Goal: Information Seeking & Learning: Learn about a topic

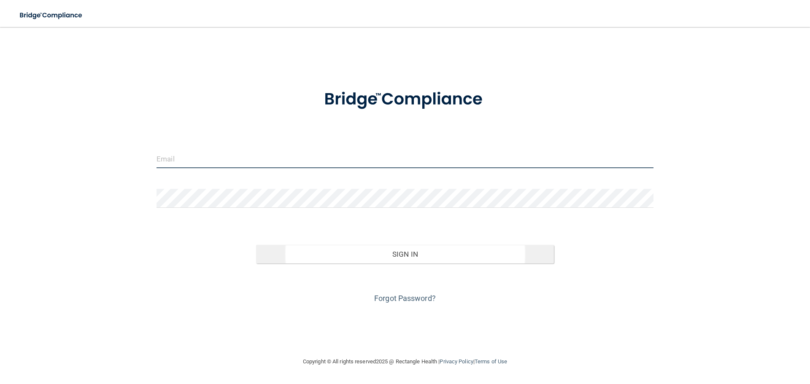
type input "[PERSON_NAME][EMAIL_ADDRESS][DOMAIN_NAME]"
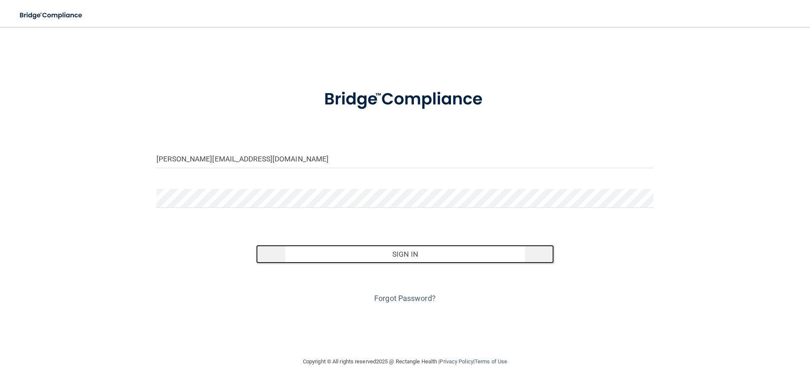
click at [413, 258] on button "Sign In" at bounding box center [405, 254] width 298 height 19
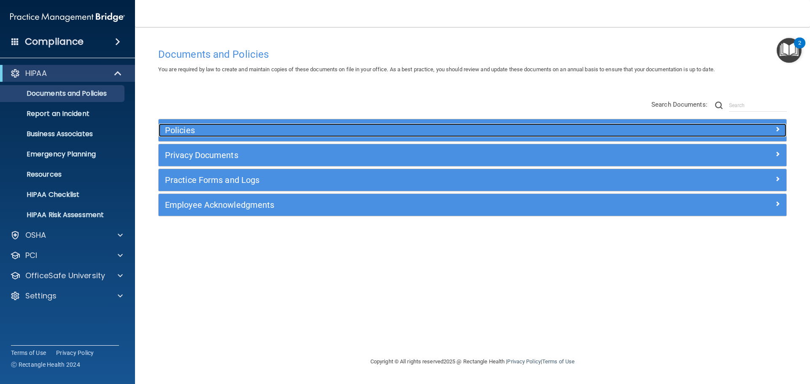
click at [186, 131] on h5 "Policies" at bounding box center [394, 130] width 458 height 9
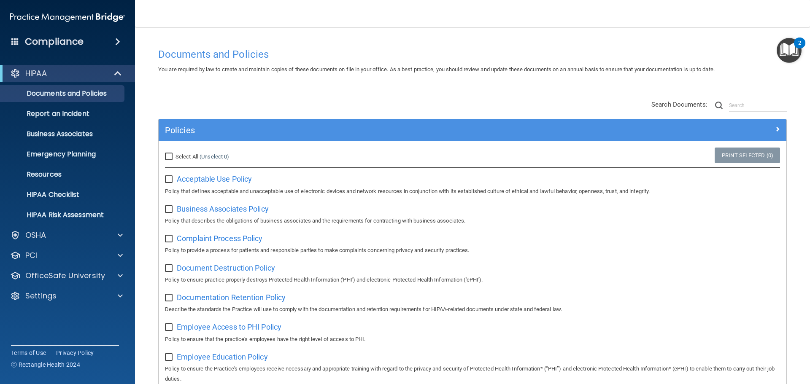
drag, startPoint x: 170, startPoint y: 155, endPoint x: 157, endPoint y: 201, distance: 47.8
click at [170, 156] on input "Select All (Unselect 0) Unselect All" at bounding box center [170, 157] width 10 height 7
checkbox input "true"
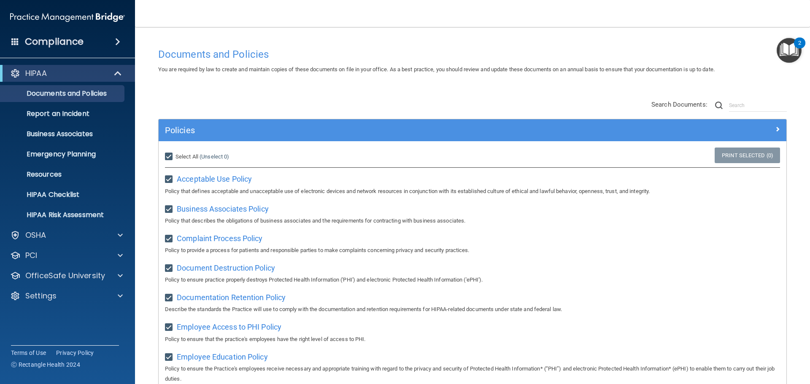
checkbox input "true"
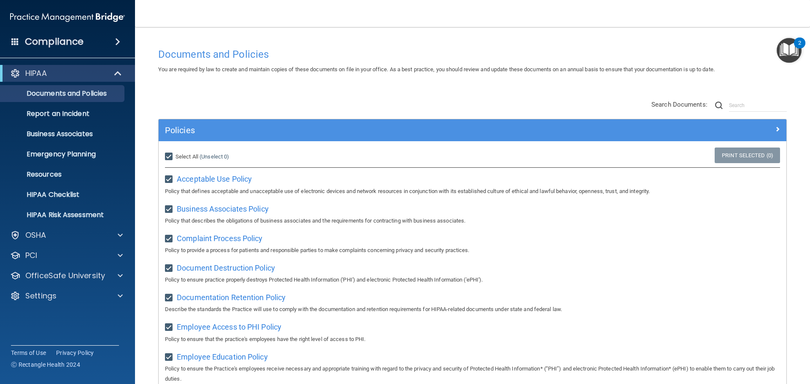
checkbox input "true"
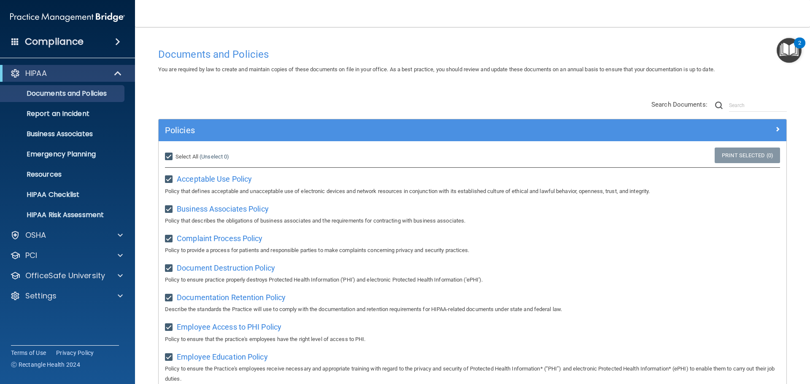
checkbox input "true"
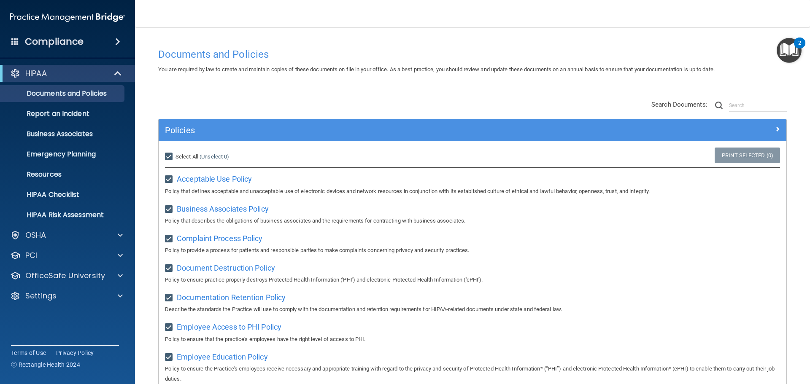
checkbox input "true"
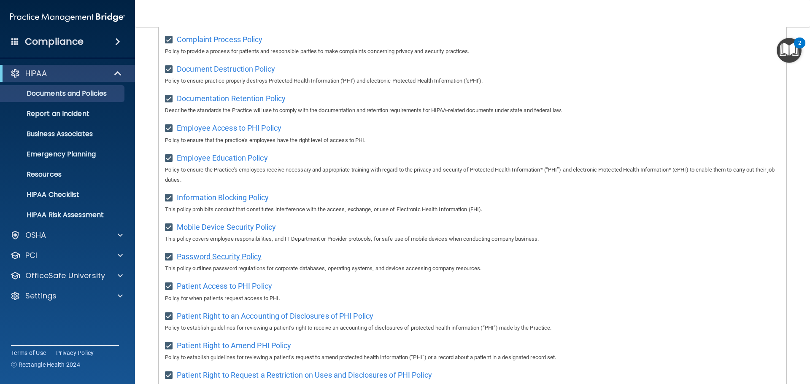
scroll to position [211, 0]
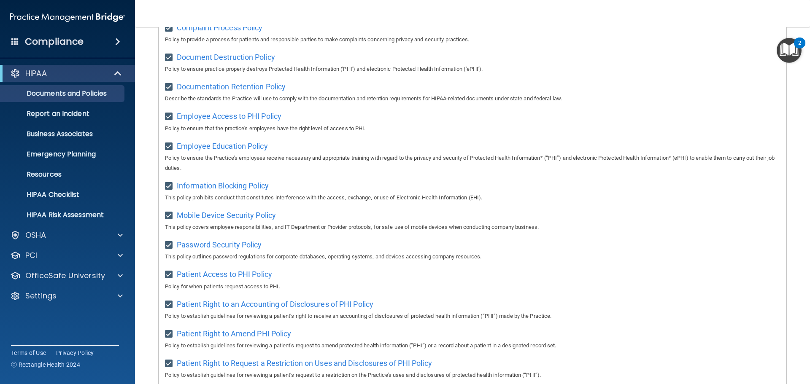
click at [171, 219] on input "checkbox" at bounding box center [170, 216] width 10 height 7
checkbox input "false"
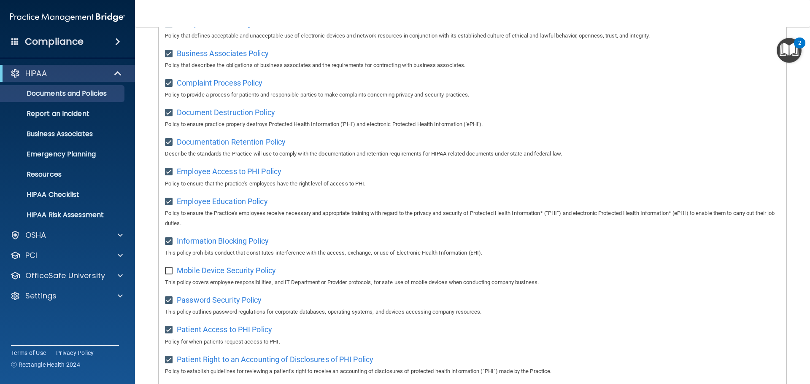
scroll to position [42, 0]
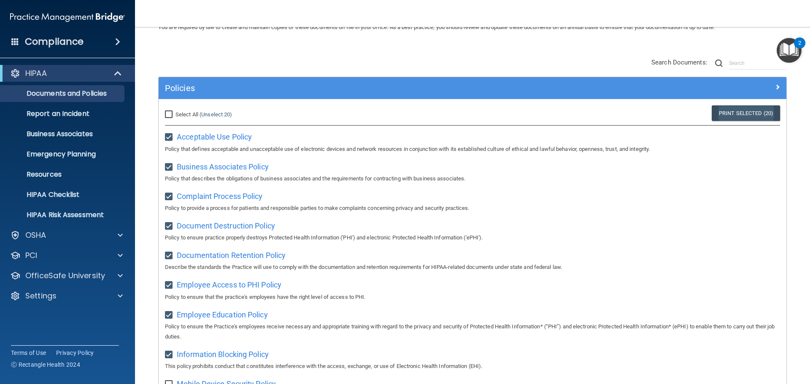
click at [734, 116] on link "Print Selected (20)" at bounding box center [746, 114] width 68 height 16
click at [48, 95] on p "Documents and Policies" at bounding box center [62, 93] width 115 height 8
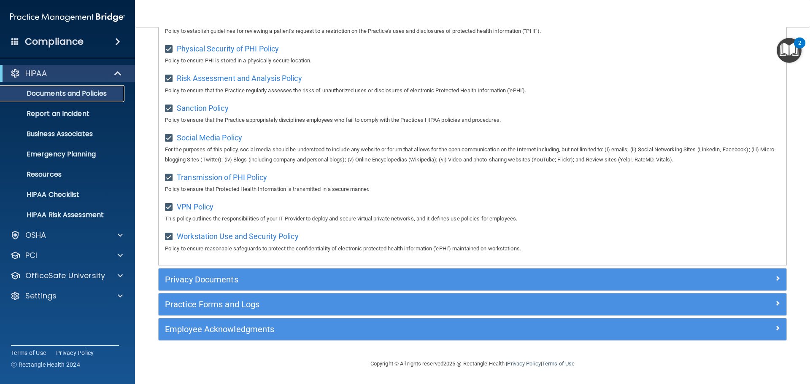
scroll to position [564, 0]
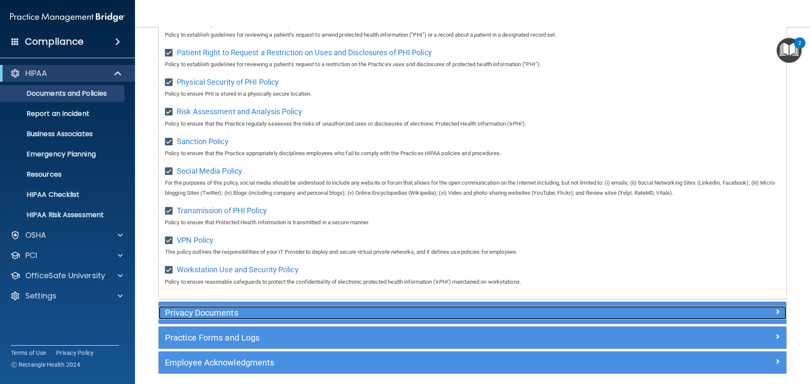
click at [225, 318] on h5 "Privacy Documents" at bounding box center [394, 313] width 458 height 9
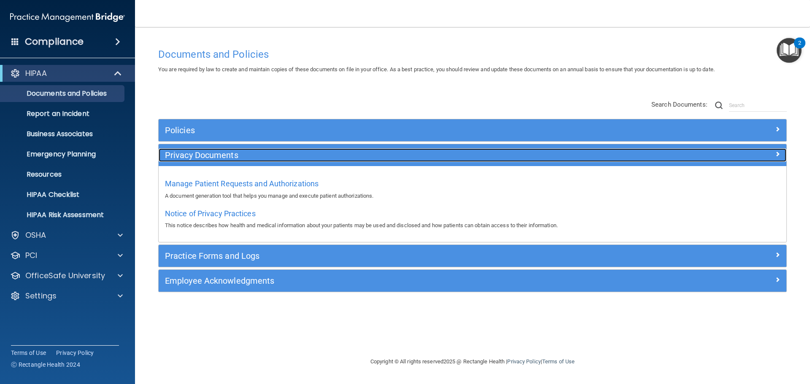
scroll to position [0, 0]
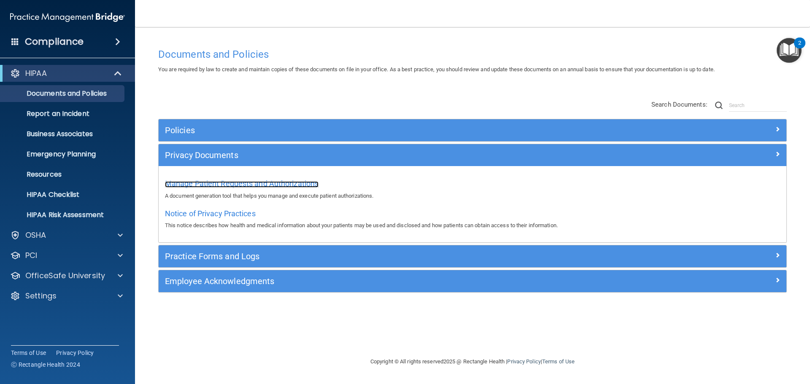
click at [258, 182] on span "Manage Patient Requests and Authorizations" at bounding box center [242, 183] width 154 height 9
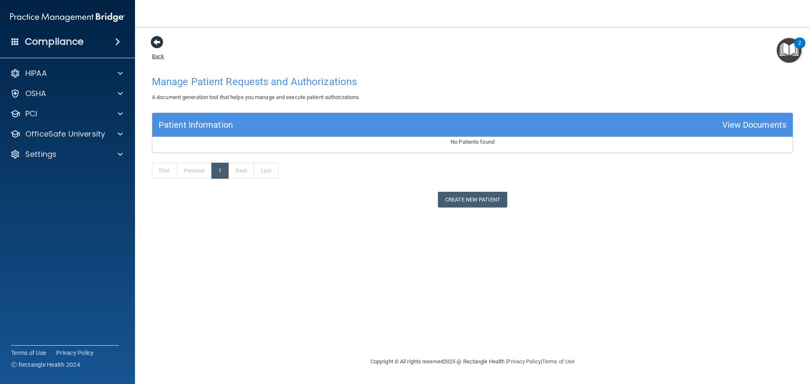
click at [156, 43] on span at bounding box center [157, 42] width 13 height 13
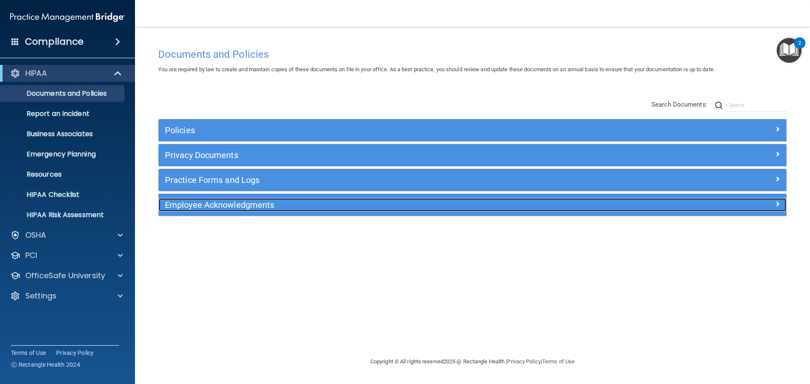
click at [209, 208] on h5 "Employee Acknowledgments" at bounding box center [394, 204] width 458 height 9
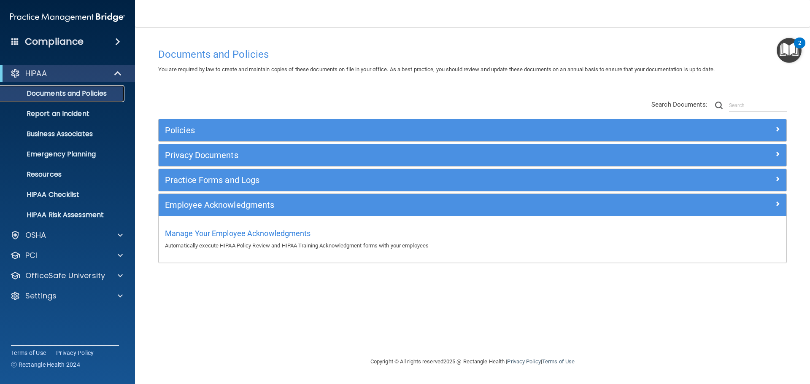
click at [81, 95] on p "Documents and Policies" at bounding box center [62, 93] width 115 height 8
click at [57, 77] on div "HIPAA" at bounding box center [56, 73] width 104 height 10
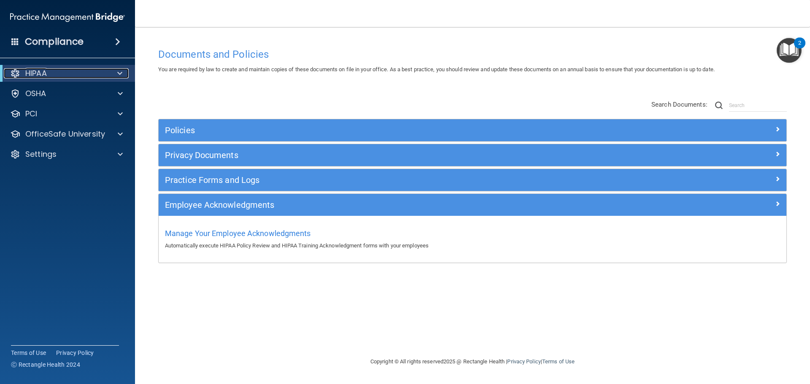
click at [119, 72] on span at bounding box center [119, 73] width 5 height 10
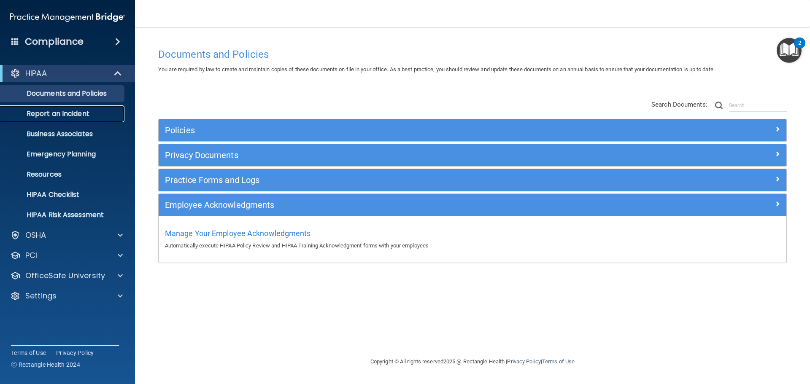
click at [69, 113] on p "Report an Incident" at bounding box center [62, 114] width 115 height 8
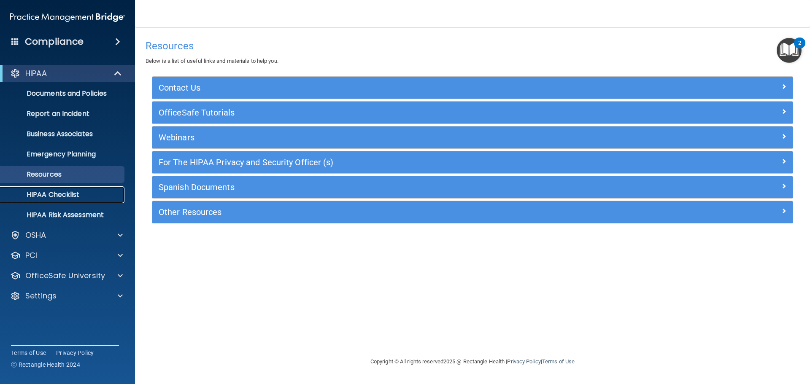
click at [62, 195] on p "HIPAA Checklist" at bounding box center [62, 195] width 115 height 8
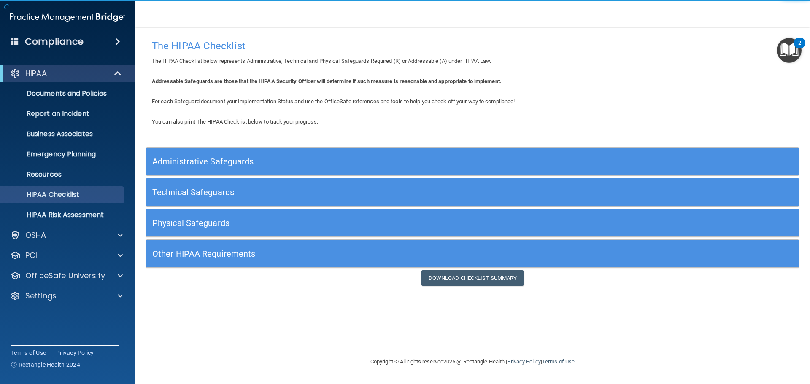
click at [198, 161] on h5 "Administrative Safeguards" at bounding box center [390, 161] width 477 height 9
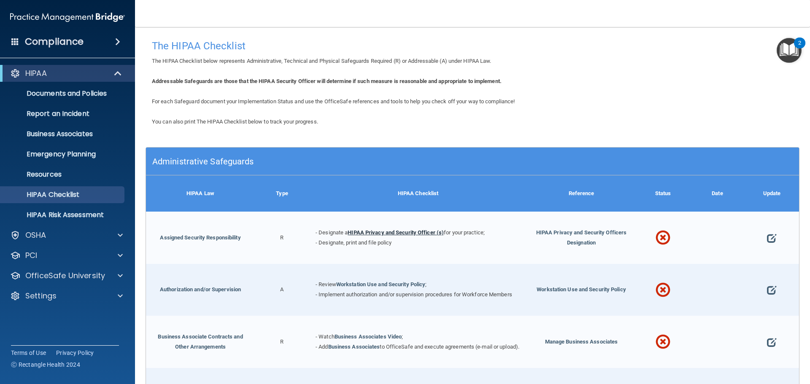
click at [410, 231] on link "HIPAA Privacy and Security Officer (s)" at bounding box center [396, 233] width 96 height 6
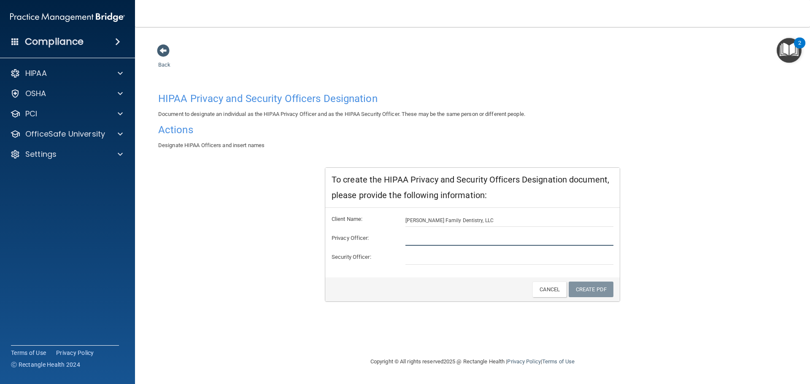
click at [406, 234] on input "text" at bounding box center [510, 239] width 208 height 13
type input "BRENDA RAY"
click at [448, 255] on form "Client Name: Saloom Family Dentistry, LLC Privacy Officer: BRENDA RAY Security …" at bounding box center [473, 239] width 282 height 51
click at [448, 255] on input "text" at bounding box center [510, 258] width 208 height 13
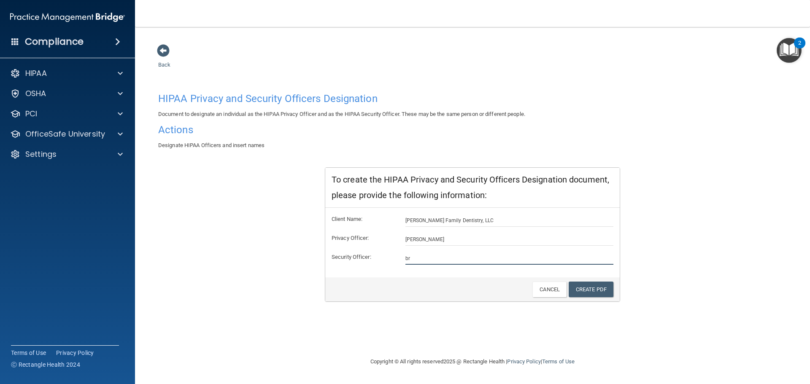
type input "b"
type input "BRENDA RAY"
click at [593, 286] on link "Create PDF" at bounding box center [591, 290] width 45 height 16
click at [547, 292] on link "Cancel" at bounding box center [550, 290] width 34 height 16
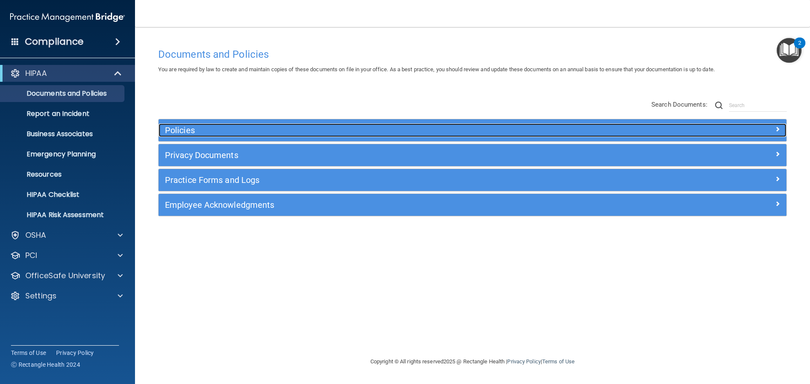
click at [173, 127] on h5 "Policies" at bounding box center [394, 130] width 458 height 9
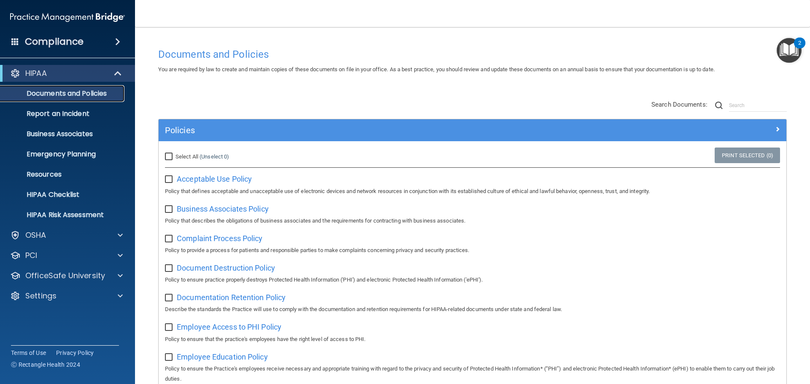
click at [87, 90] on p "Documents and Policies" at bounding box center [62, 93] width 115 height 8
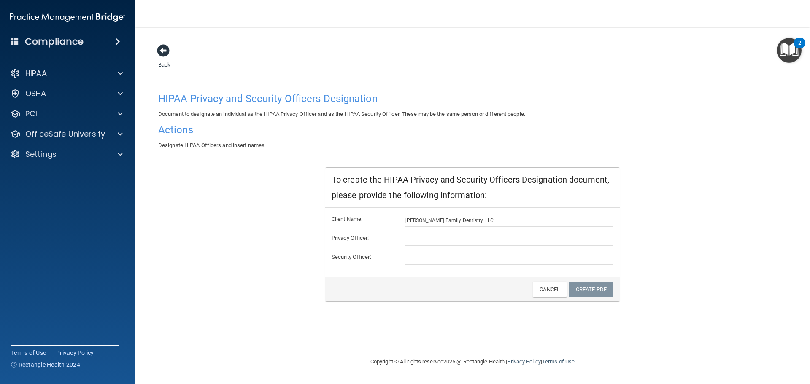
click at [159, 52] on span at bounding box center [163, 50] width 13 height 13
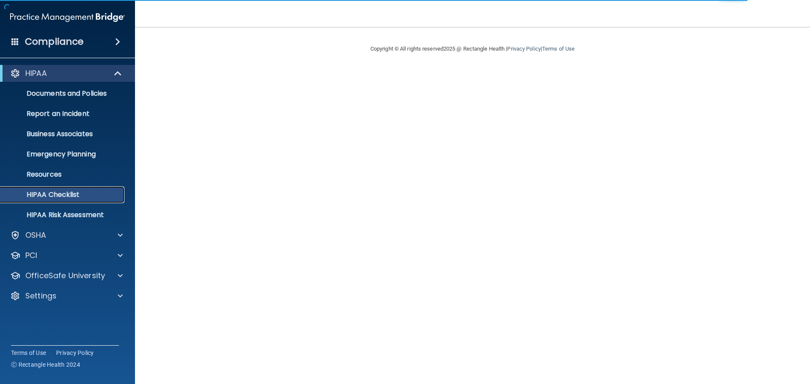
click at [61, 195] on p "HIPAA Checklist" at bounding box center [62, 195] width 115 height 8
click at [39, 195] on p "HIPAA Checklist" at bounding box center [62, 195] width 115 height 8
click at [37, 213] on p "HIPAA Risk Assessment" at bounding box center [62, 215] width 115 height 8
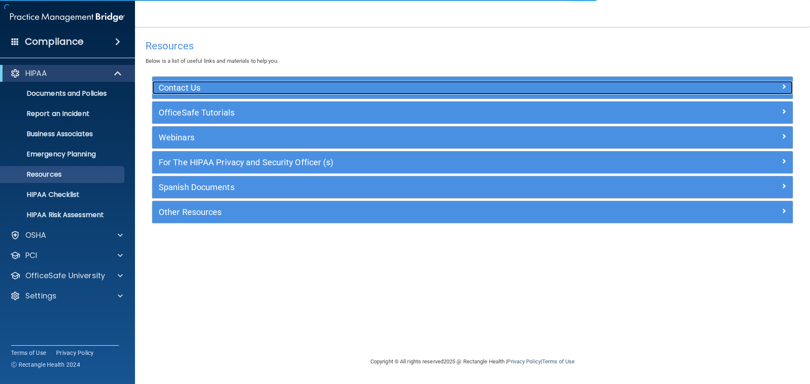
click at [196, 90] on h5 "Contact Us" at bounding box center [393, 87] width 468 height 9
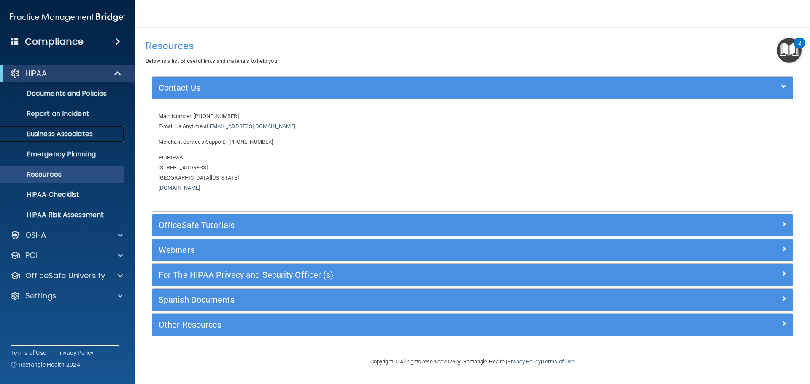
click at [83, 132] on p "Business Associates" at bounding box center [62, 134] width 115 height 8
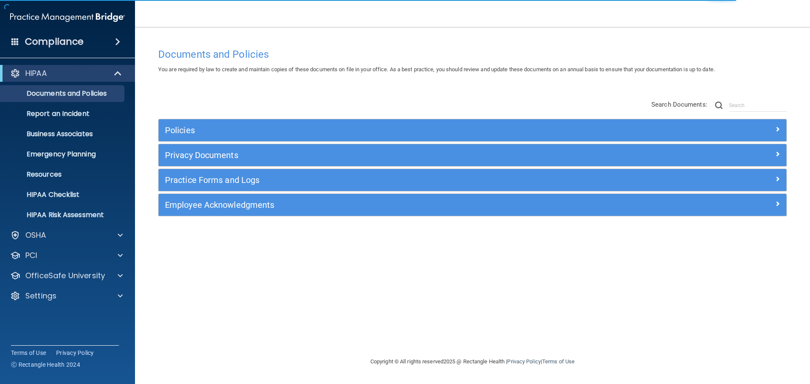
drag, startPoint x: 171, startPoint y: 123, endPoint x: 178, endPoint y: 133, distance: 12.3
click at [174, 127] on div "Policies" at bounding box center [473, 130] width 628 height 22
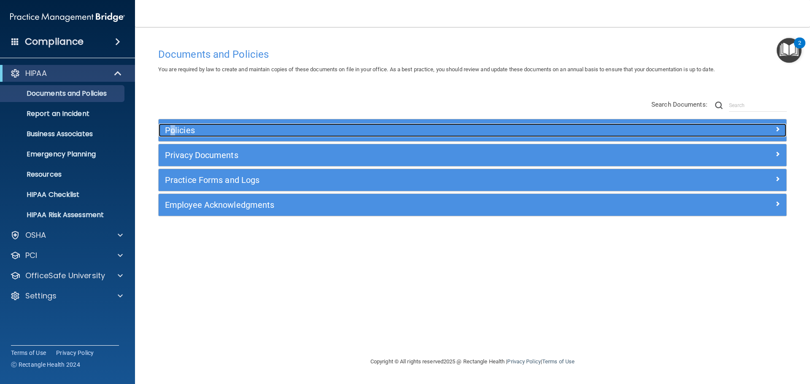
click at [214, 132] on h5 "Policies" at bounding box center [394, 130] width 458 height 9
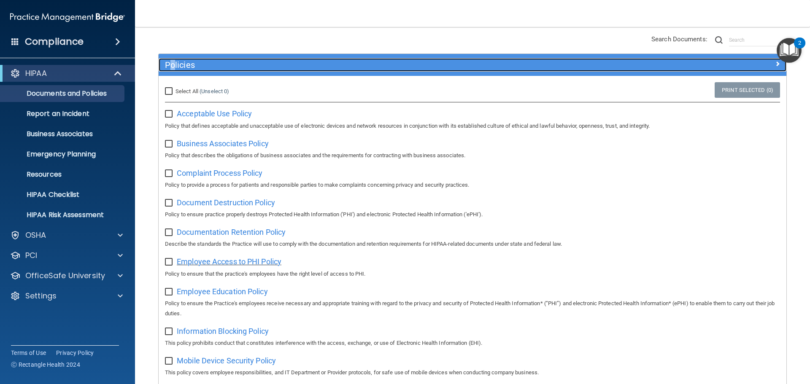
scroll to position [127, 0]
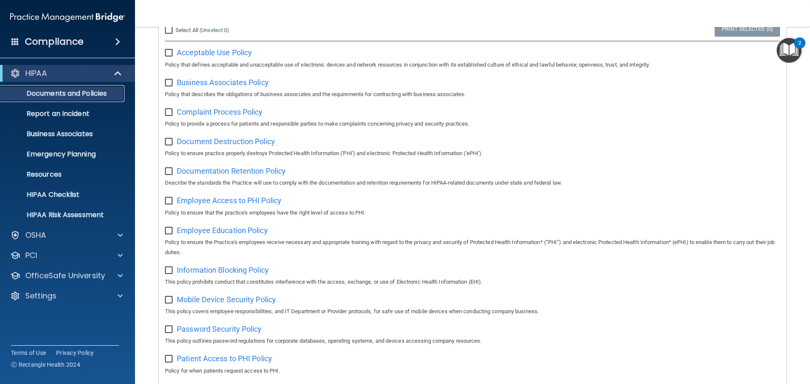
click at [44, 93] on p "Documents and Policies" at bounding box center [62, 93] width 115 height 8
drag, startPoint x: 68, startPoint y: 0, endPoint x: 154, endPoint y: 22, distance: 89.4
click at [157, 19] on nav "Toggle navigation Brenda Ray [EMAIL_ADDRESS][DOMAIN_NAME] Manage My Enterprise …" at bounding box center [472, 13] width 675 height 27
click at [45, 92] on p "Documents and Policies" at bounding box center [62, 93] width 115 height 8
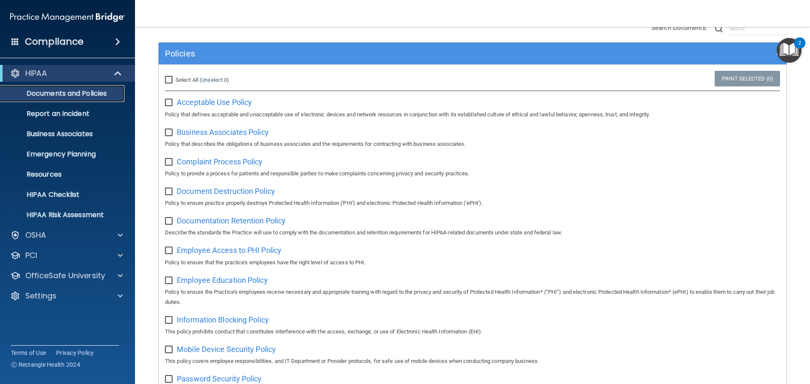
scroll to position [0, 0]
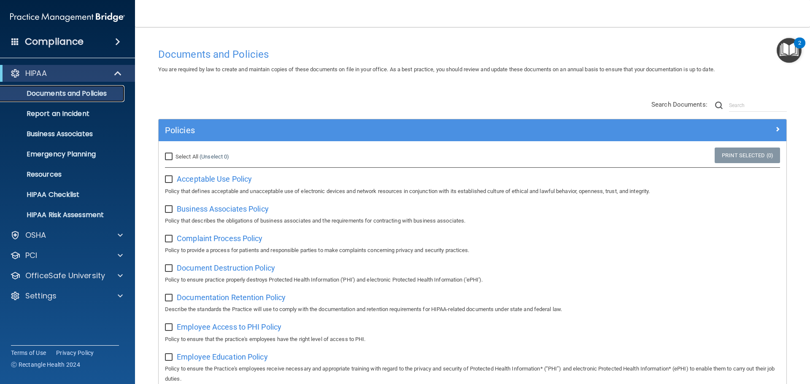
click at [55, 91] on p "Documents and Policies" at bounding box center [62, 93] width 115 height 8
click at [39, 74] on p "HIPAA" at bounding box center [36, 73] width 22 height 10
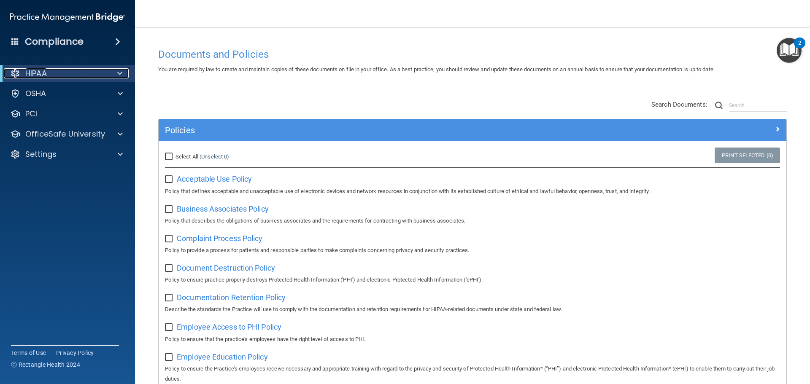
click at [37, 73] on p "HIPAA" at bounding box center [36, 73] width 22 height 10
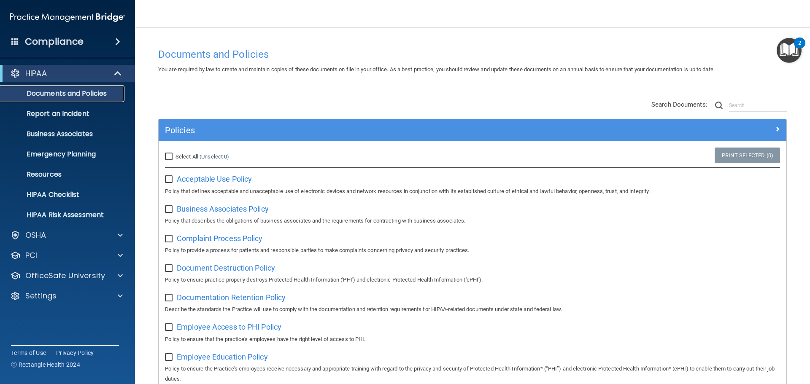
click at [61, 90] on p "Documents and Policies" at bounding box center [62, 93] width 115 height 8
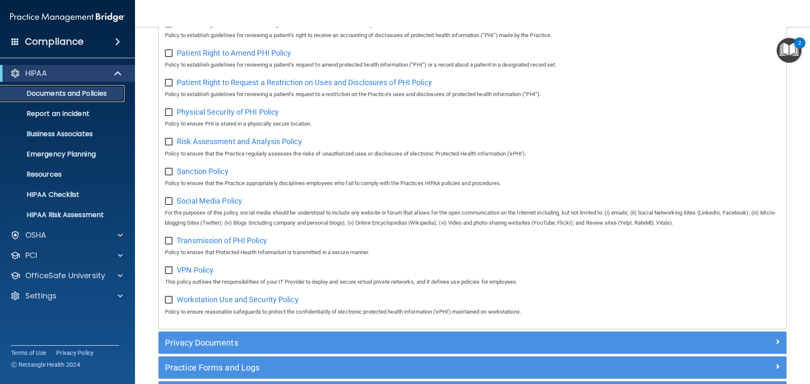
scroll to position [564, 0]
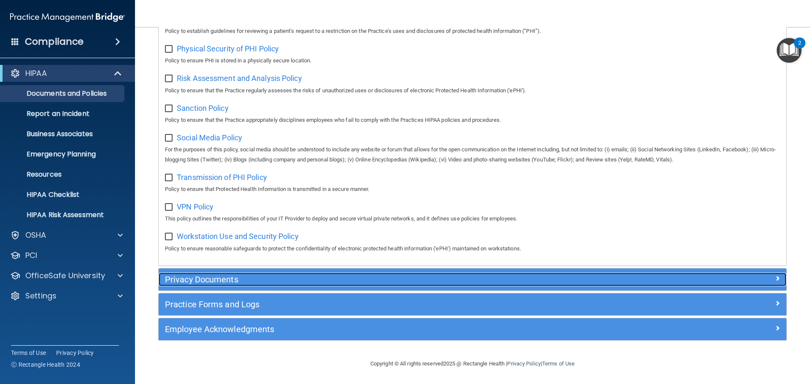
click at [207, 279] on h5 "Privacy Documents" at bounding box center [394, 279] width 458 height 9
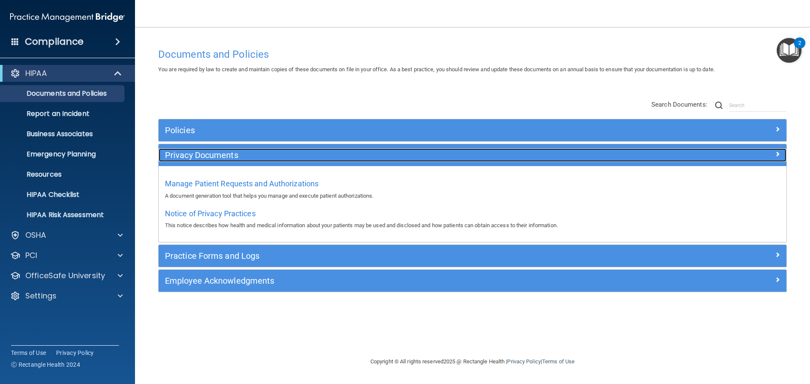
scroll to position [0, 0]
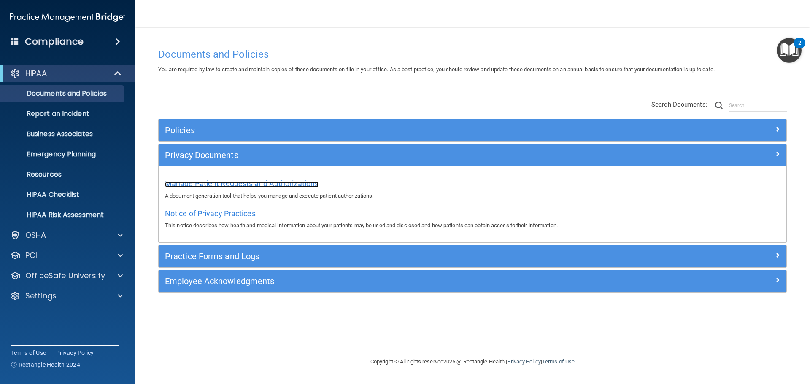
click at [208, 184] on span "Manage Patient Requests and Authorizations" at bounding box center [242, 183] width 154 height 9
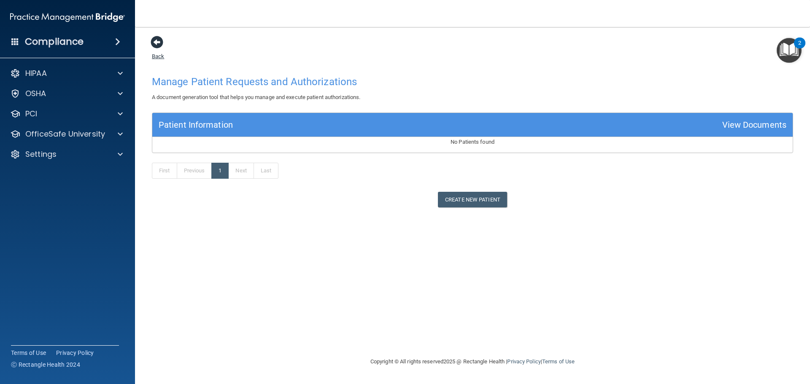
click at [158, 41] on span at bounding box center [157, 42] width 13 height 13
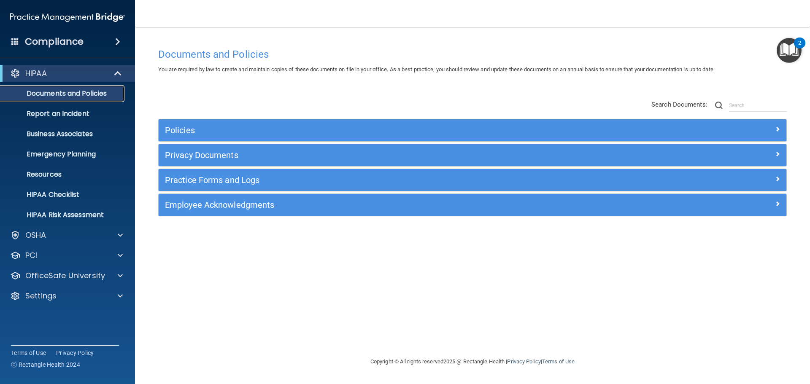
drag, startPoint x: 63, startPoint y: 91, endPoint x: 51, endPoint y: 97, distance: 13.8
click at [62, 91] on p "Documents and Policies" at bounding box center [62, 93] width 115 height 8
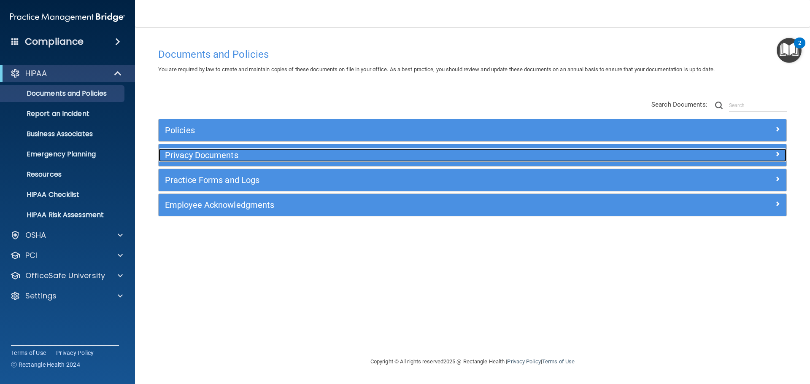
click at [185, 153] on h5 "Privacy Documents" at bounding box center [394, 155] width 458 height 9
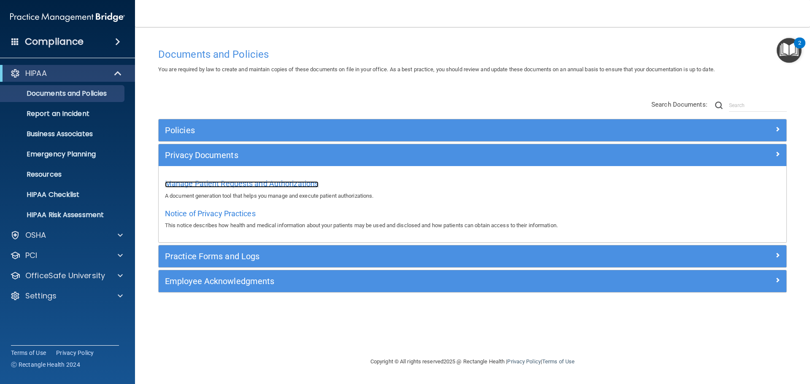
click at [206, 182] on span "Manage Patient Requests and Authorizations" at bounding box center [242, 183] width 154 height 9
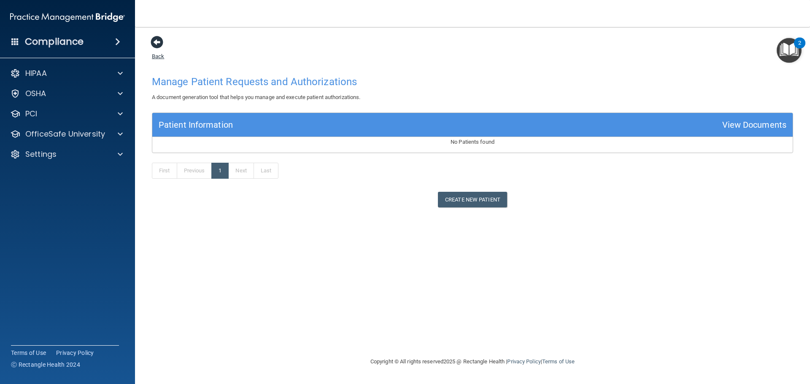
drag, startPoint x: 154, startPoint y: 40, endPoint x: 158, endPoint y: 44, distance: 6.0
click at [158, 44] on span at bounding box center [157, 42] width 13 height 13
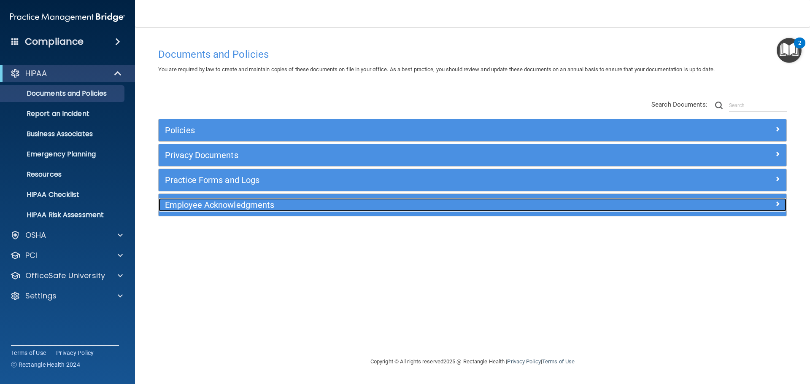
click at [194, 202] on h5 "Employee Acknowledgments" at bounding box center [394, 204] width 458 height 9
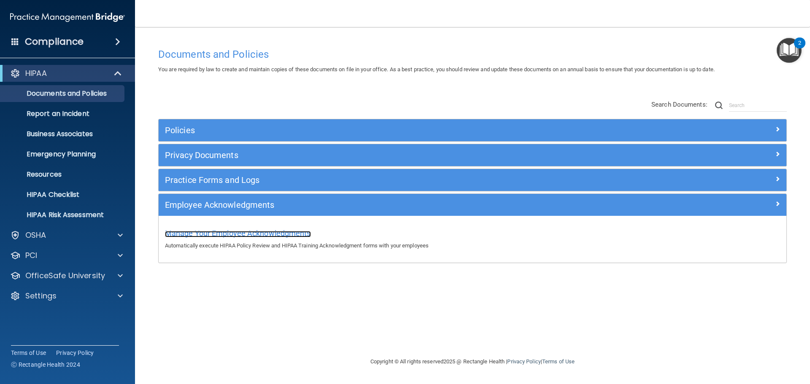
click at [208, 234] on span "Manage Your Employee Acknowledgments" at bounding box center [238, 233] width 146 height 9
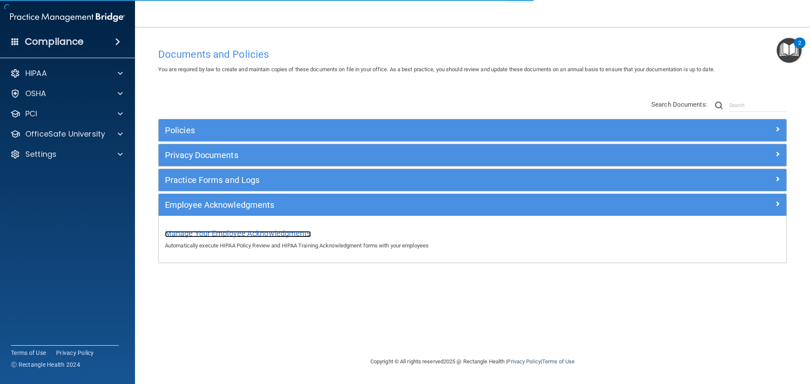
click at [273, 234] on span "Manage Your Employee Acknowledgments" at bounding box center [238, 233] width 146 height 9
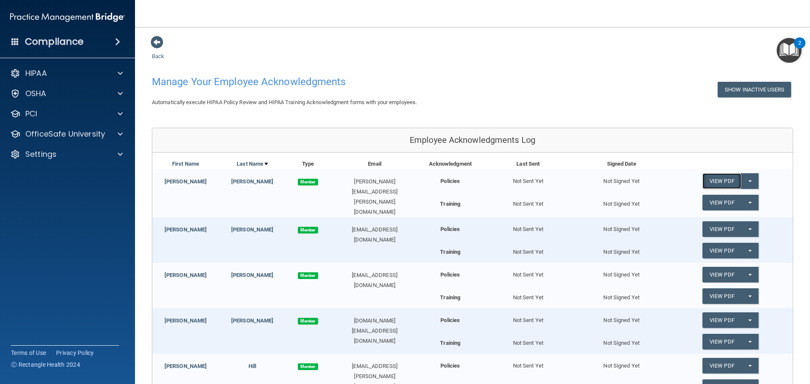
click at [720, 183] on link "View PDF" at bounding box center [722, 181] width 39 height 16
click at [38, 74] on p "HIPAA" at bounding box center [36, 73] width 22 height 10
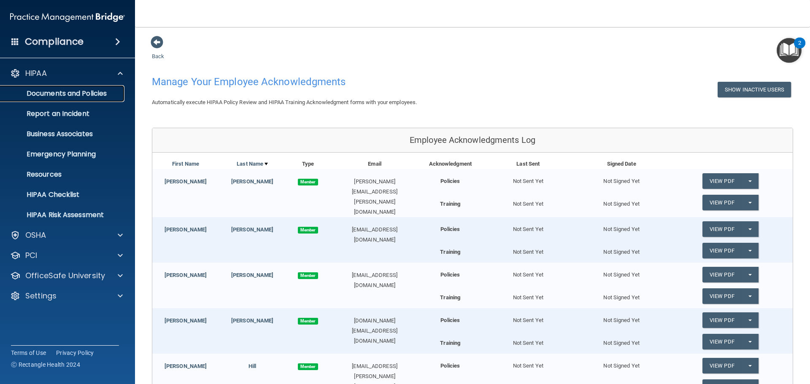
click at [72, 97] on p "Documents and Policies" at bounding box center [62, 93] width 115 height 8
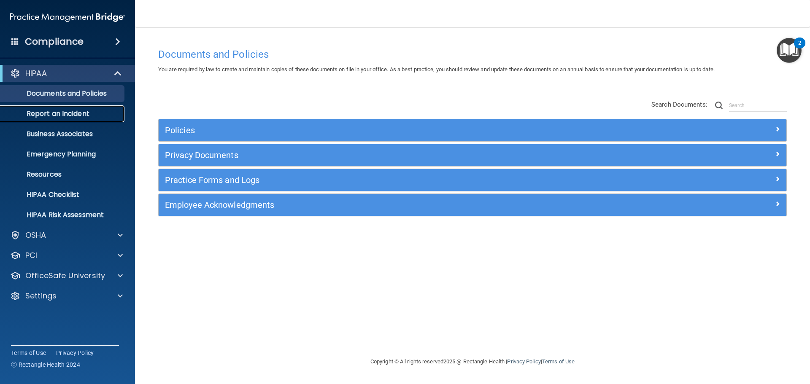
click at [69, 113] on p "Report an Incident" at bounding box center [62, 114] width 115 height 8
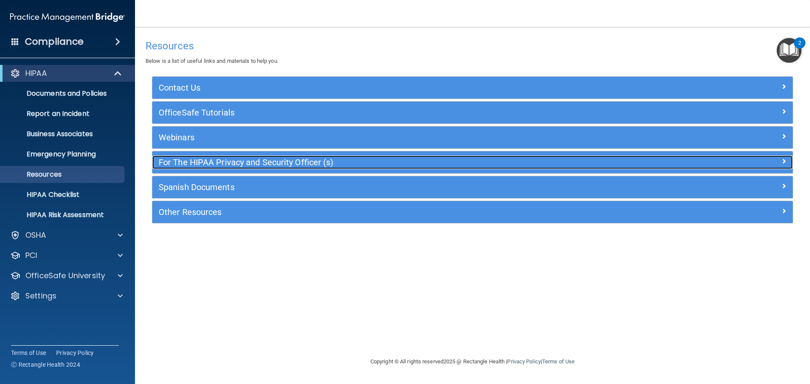
click at [241, 161] on h5 "For The HIPAA Privacy and Security Officer (s)" at bounding box center [393, 162] width 468 height 9
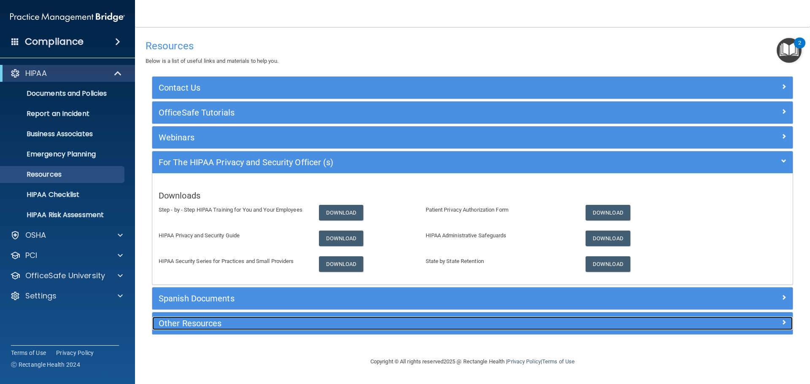
click at [187, 320] on h5 "Other Resources" at bounding box center [393, 323] width 468 height 9
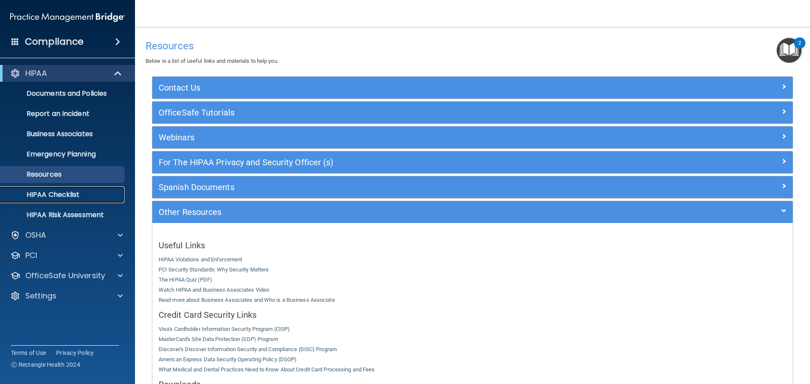
click at [59, 193] on p "HIPAA Checklist" at bounding box center [62, 195] width 115 height 8
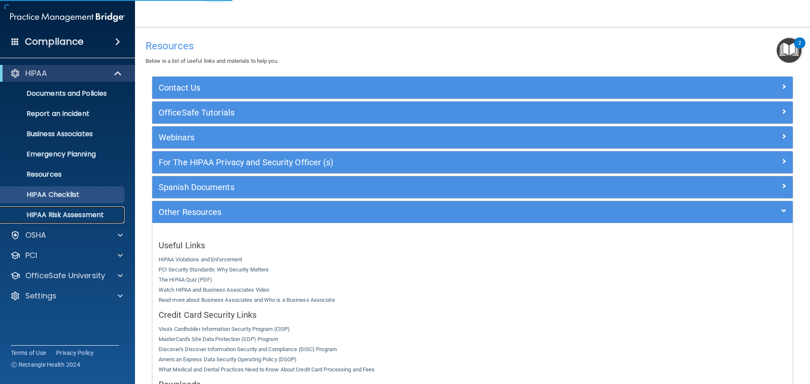
click at [64, 216] on p "HIPAA Risk Assessment" at bounding box center [62, 215] width 115 height 8
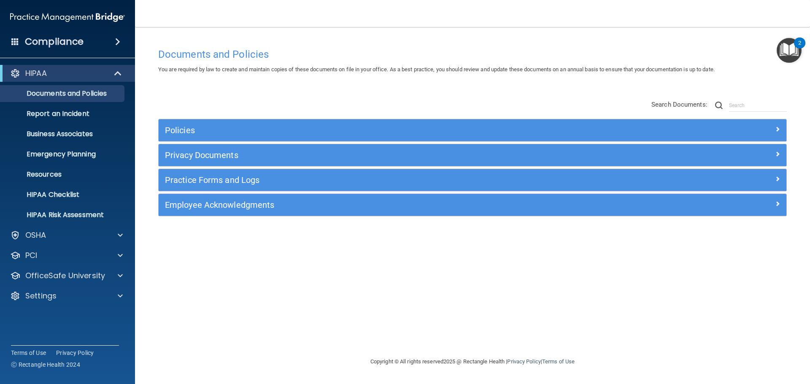
click at [12, 40] on span at bounding box center [15, 42] width 8 height 8
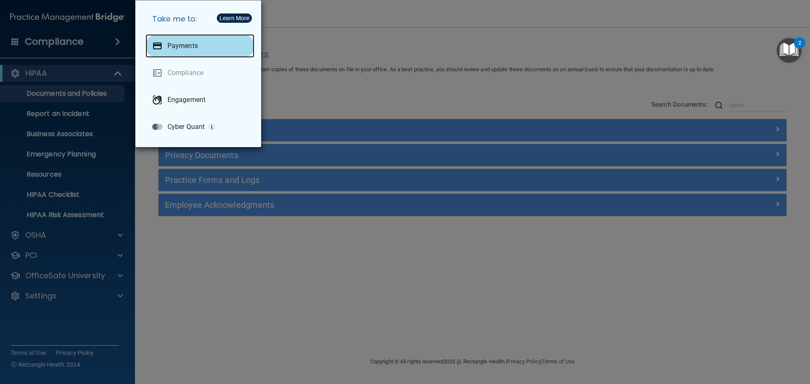
click at [185, 40] on div "Payments" at bounding box center [200, 46] width 109 height 24
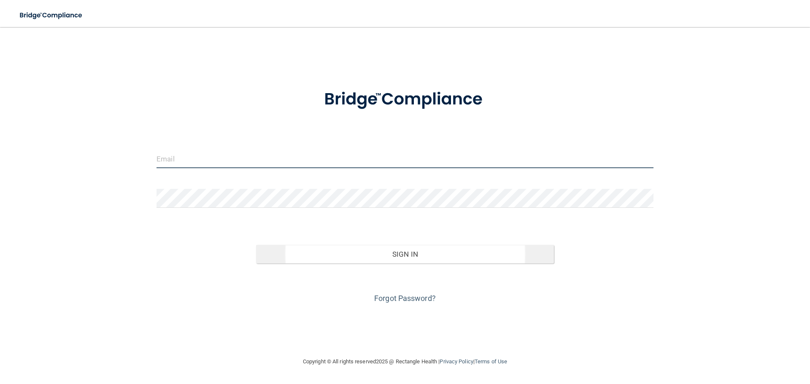
type input "[PERSON_NAME][EMAIL_ADDRESS][DOMAIN_NAME]"
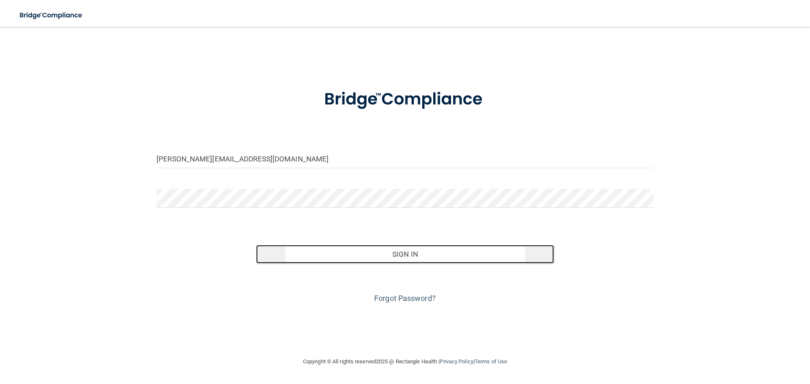
click at [407, 252] on button "Sign In" at bounding box center [405, 254] width 298 height 19
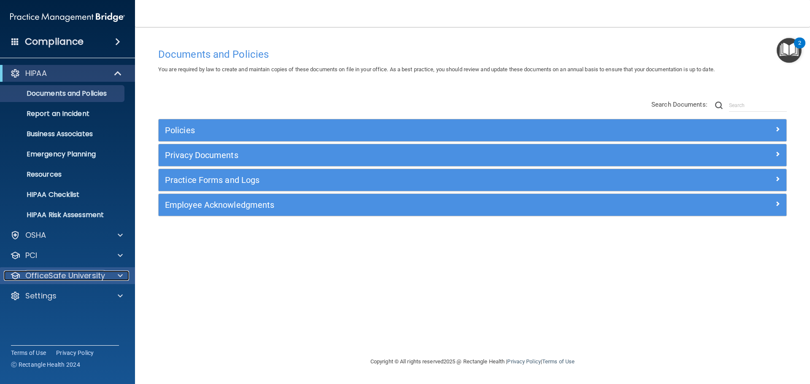
click at [77, 274] on p "OfficeSafe University" at bounding box center [65, 276] width 80 height 10
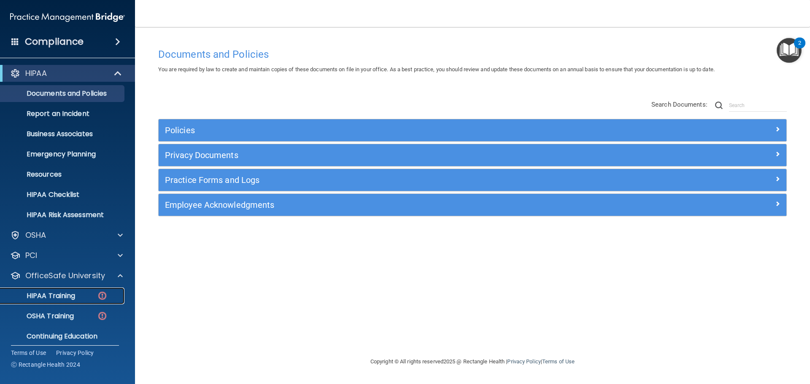
click at [64, 295] on p "HIPAA Training" at bounding box center [40, 296] width 70 height 8
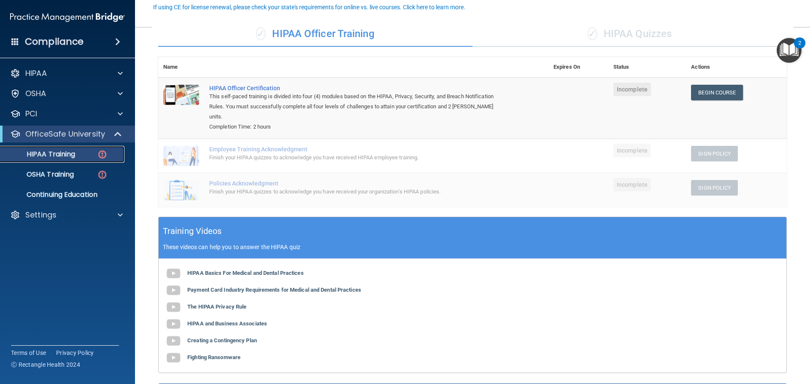
scroll to position [127, 0]
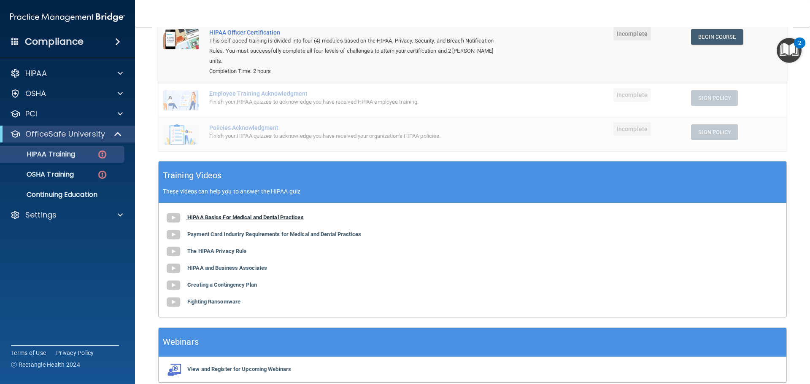
click at [212, 214] on b "HIPAA Basics For Medical and Dental Practices" at bounding box center [245, 217] width 116 height 6
click at [207, 214] on b "HIPAA Basics For Medical and Dental Practices" at bounding box center [245, 217] width 116 height 6
click at [54, 156] on p "HIPAA Training" at bounding box center [40, 154] width 70 height 8
click at [204, 214] on b "HIPAA Basics For Medical and Dental Practices" at bounding box center [245, 217] width 116 height 6
click at [173, 210] on img at bounding box center [173, 218] width 17 height 17
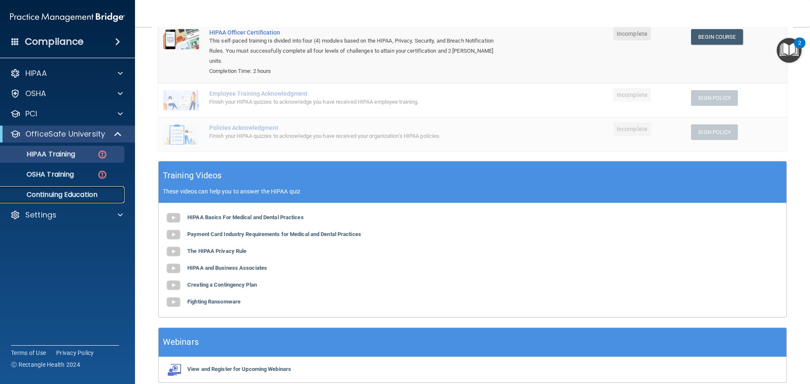
click at [68, 192] on p "Continuing Education" at bounding box center [62, 195] width 115 height 8
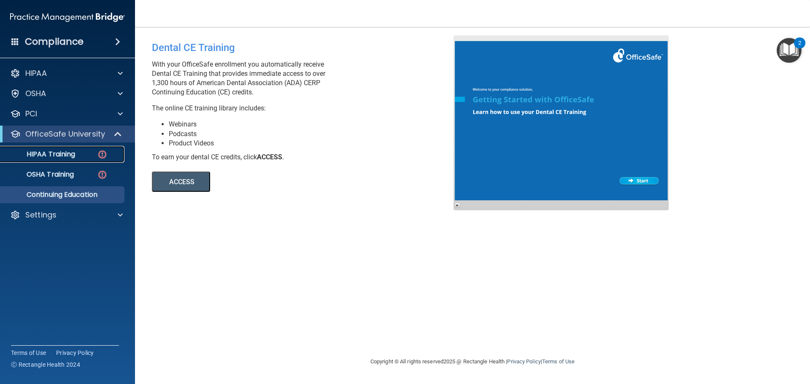
click at [60, 155] on p "HIPAA Training" at bounding box center [40, 154] width 70 height 8
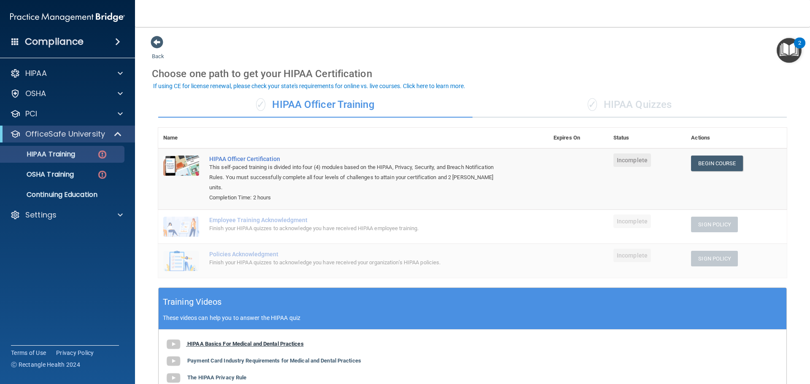
click at [247, 341] on b "HIPAA Basics For Medical and Dental Practices" at bounding box center [245, 344] width 116 height 6
click at [53, 152] on p "HIPAA Training" at bounding box center [40, 154] width 70 height 8
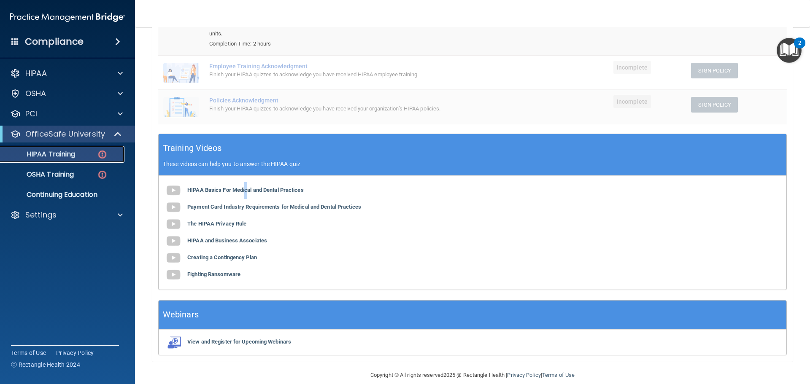
scroll to position [156, 0]
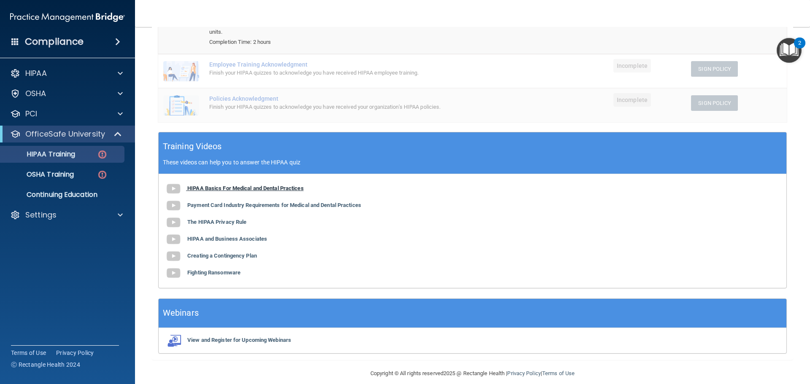
click at [220, 185] on b "HIPAA Basics For Medical and Dental Practices" at bounding box center [245, 188] width 116 height 6
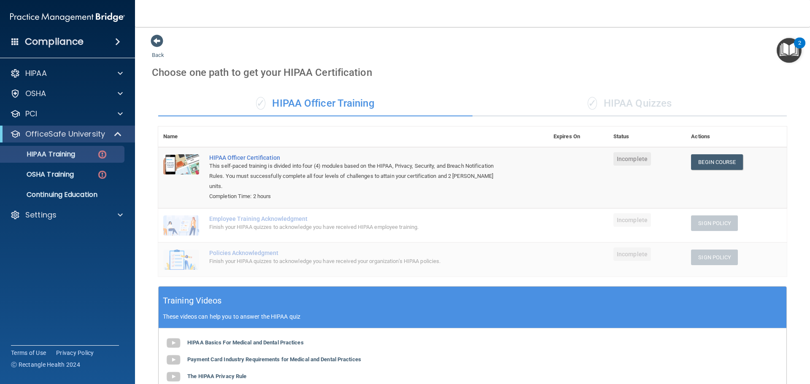
scroll to position [0, 0]
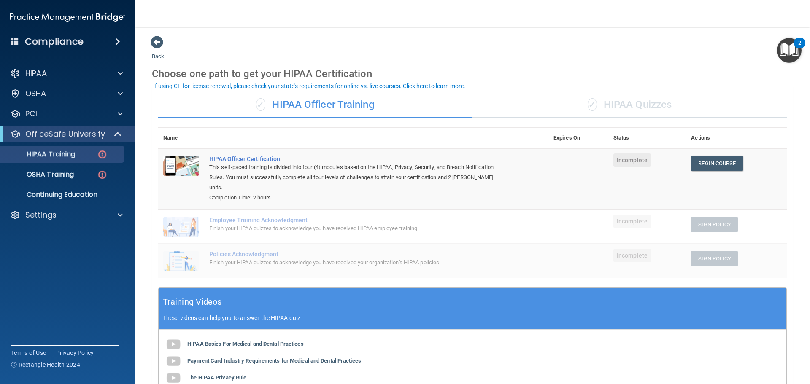
click at [19, 41] on span at bounding box center [15, 42] width 8 height 8
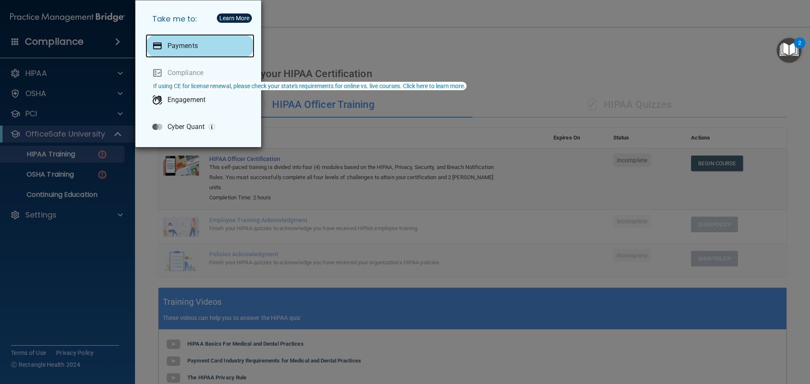
click at [188, 46] on p "Payments" at bounding box center [183, 46] width 30 height 8
